Goal: Transaction & Acquisition: Obtain resource

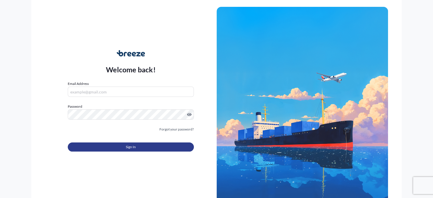
type input "[PERSON_NAME][EMAIL_ADDRESS][DOMAIN_NAME]"
click at [121, 147] on button "Sign In" at bounding box center [131, 146] width 126 height 9
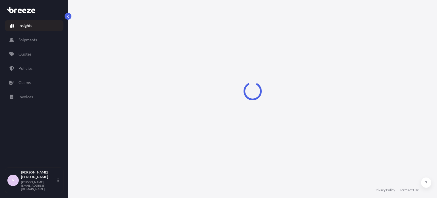
select select "2025"
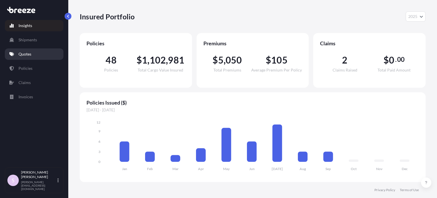
click at [39, 57] on link "Quotes" at bounding box center [34, 53] width 59 height 11
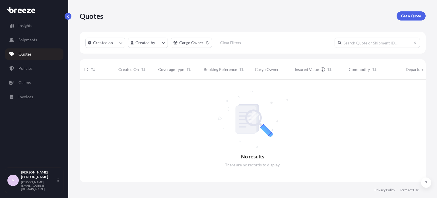
scroll to position [118, 341]
click at [373, 43] on input "text" at bounding box center [376, 43] width 85 height 10
paste input "ASST256103"
type input "ASST256103"
click at [404, 16] on p "Get a Quote" at bounding box center [411, 16] width 20 height 6
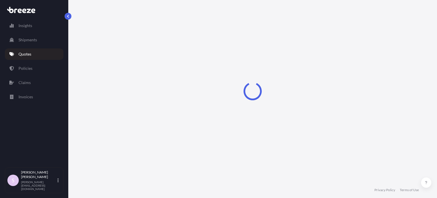
scroll to position [9, 0]
select select "Sea"
select select "1"
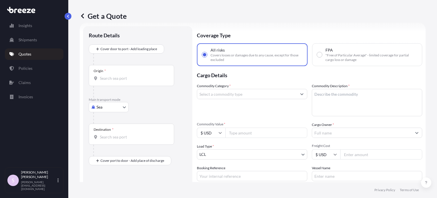
click at [330, 57] on span ""Free of Particular Average" - limited coverage for partial cargo loss or damage" at bounding box center [371, 57] width 92 height 9
click at [322, 57] on input "FPA "Free of Particular Average" - limited coverage for partial cargo loss or d…" at bounding box center [319, 54] width 5 height 5
radio input "true"
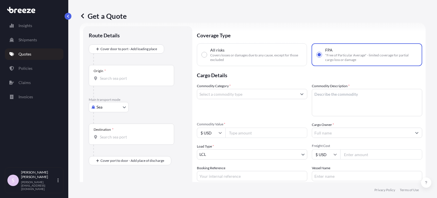
click at [290, 76] on p "Cargo Details" at bounding box center [309, 74] width 225 height 17
click at [128, 84] on div "Origin *" at bounding box center [131, 75] width 85 height 21
click at [128, 81] on input "Origin *" at bounding box center [133, 78] width 67 height 6
paste input "[GEOGRAPHIC_DATA]"
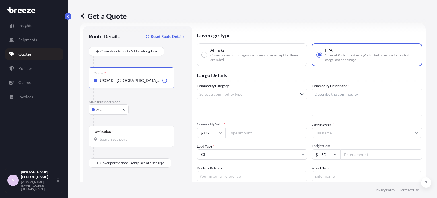
type input "USOAK - [GEOGRAPHIC_DATA], [GEOGRAPHIC_DATA]"
click at [127, 139] on input "Destination *" at bounding box center [133, 139] width 67 height 6
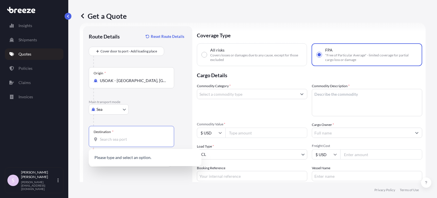
paste input "[GEOGRAPHIC_DATA]"
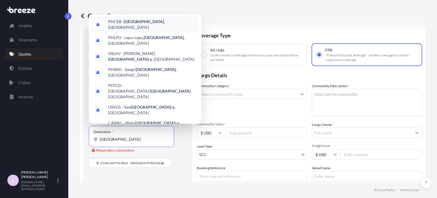
click at [145, 30] on span "PHCEB - [GEOGRAPHIC_DATA] , [GEOGRAPHIC_DATA]" at bounding box center [152, 24] width 89 height 11
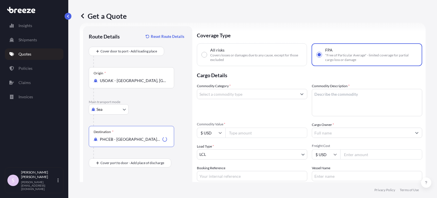
type input "PHCEB - [GEOGRAPHIC_DATA], [GEOGRAPHIC_DATA]"
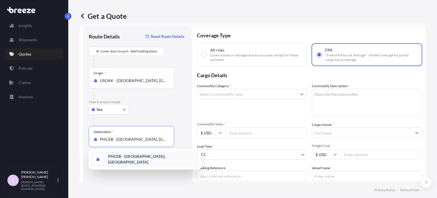
click at [143, 160] on b "PHCEB - [GEOGRAPHIC_DATA], [GEOGRAPHIC_DATA]" at bounding box center [136, 159] width 57 height 11
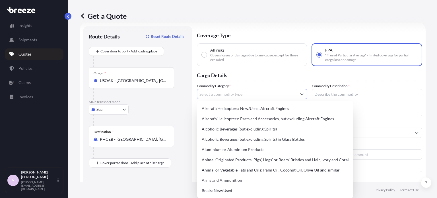
click at [234, 97] on input "Commodity Category *" at bounding box center [247, 94] width 100 height 10
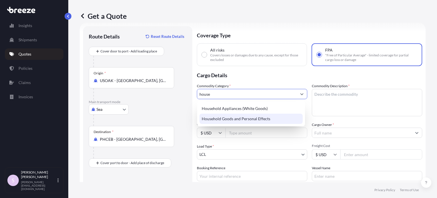
click at [239, 121] on div "Household Goods and Personal Effects" at bounding box center [250, 118] width 103 height 10
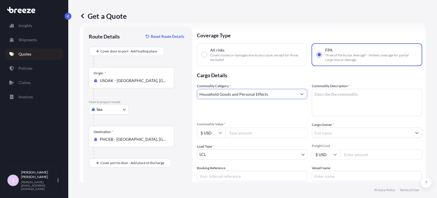
type input "Household Goods and Personal Effects"
click at [341, 96] on textarea "Commodity Description *" at bounding box center [367, 102] width 110 height 27
paste textarea "Used Household goods & Personal effects"
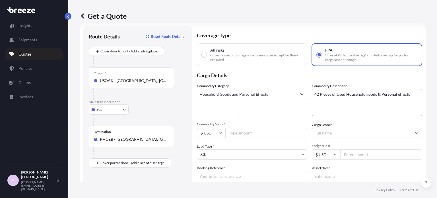
type textarea "42 Pieces of Used Household goods & Personal effects"
click at [354, 77] on p "Cargo Details" at bounding box center [309, 74] width 225 height 17
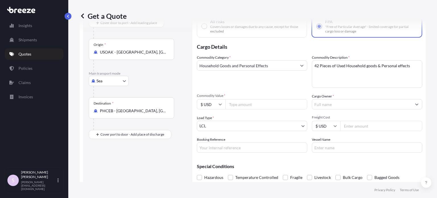
scroll to position [60, 0]
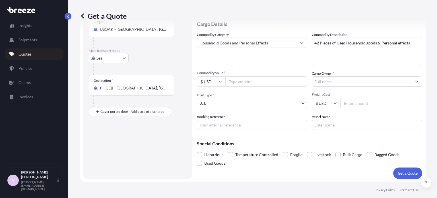
click at [259, 81] on input "Commodity Value *" at bounding box center [266, 81] width 82 height 10
paste input "2330"
type input "2330"
click at [319, 80] on input "Cargo Owner *" at bounding box center [362, 81] width 100 height 10
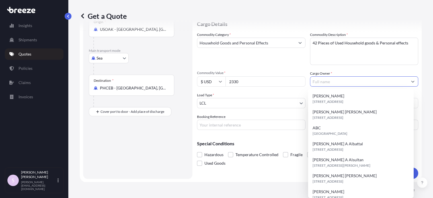
paste input "[PERSON_NAME]"
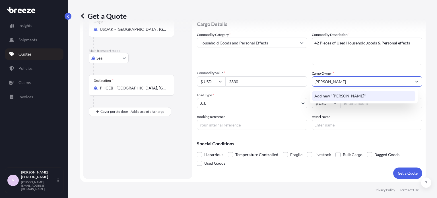
click at [355, 98] on span "Add new "[PERSON_NAME]"" at bounding box center [339, 96] width 51 height 6
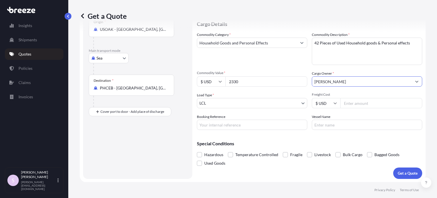
type input "[PERSON_NAME]"
click at [284, 63] on div "Commodity Category * Household Goods and Personal Effects" at bounding box center [252, 48] width 110 height 33
click at [226, 99] on body "Insights Shipments Quotes Policies Claims Invoices S [PERSON_NAME] [PERSON_NAME…" at bounding box center [218, 99] width 437 height 198
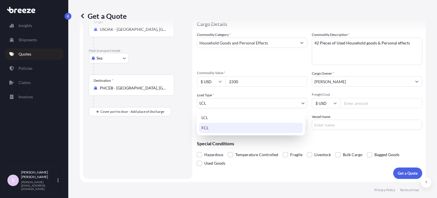
click at [223, 129] on div "FCL" at bounding box center [251, 128] width 104 height 10
select select "2"
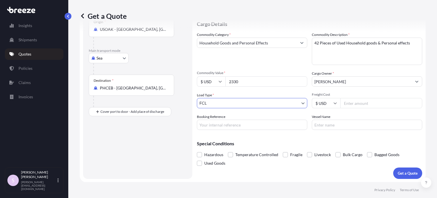
click at [222, 120] on input "Booking Reference" at bounding box center [252, 124] width 110 height 10
paste input "ASST256103"
paste input "259221777"
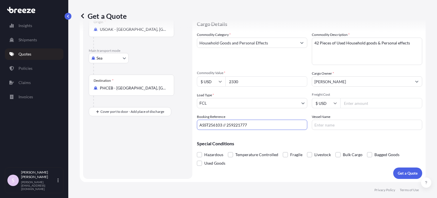
type input "ASST256103 // 259221777"
click at [288, 149] on div "Special Conditions Hazardous Temperature Controlled Fragile Livestock Bulk Carg…" at bounding box center [309, 150] width 225 height 33
click at [398, 172] on p "Get a Quote" at bounding box center [408, 173] width 20 height 6
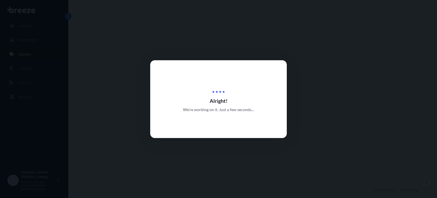
select select "Sea"
select select "2"
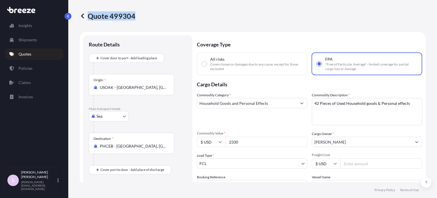
drag, startPoint x: 139, startPoint y: 16, endPoint x: 134, endPoint y: 18, distance: 5.0
click at [134, 18] on div "Quote 499304" at bounding box center [253, 15] width 346 height 9
